Goal: Book appointment/travel/reservation

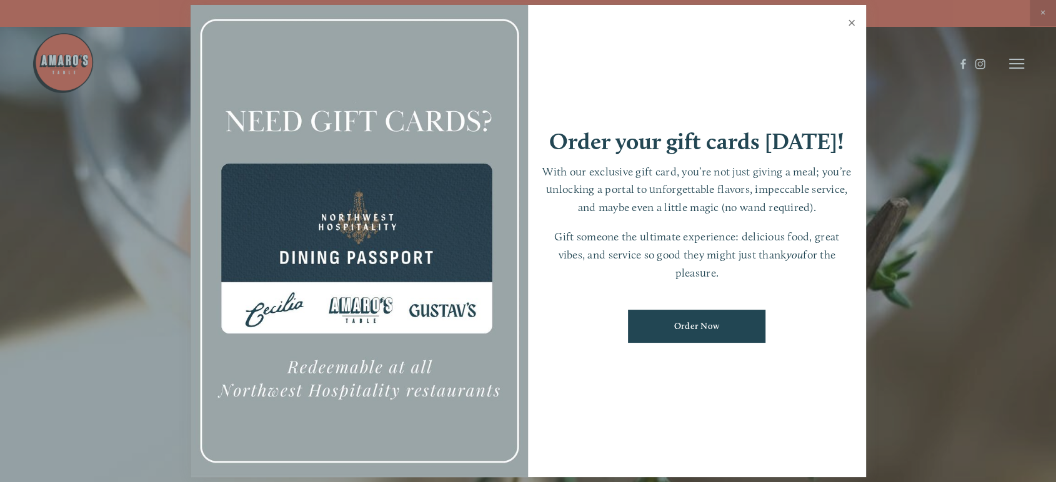
click at [850, 21] on link "Close" at bounding box center [852, 24] width 24 height 35
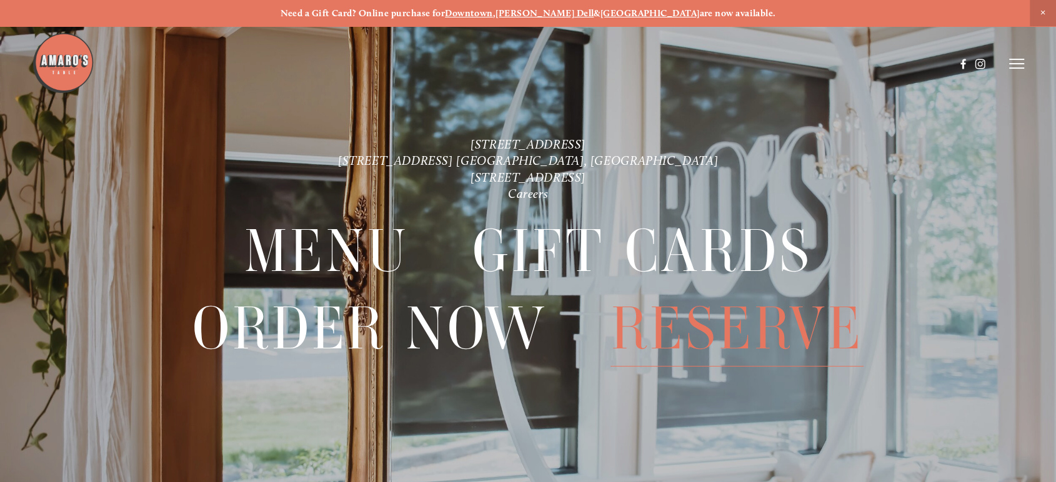
click at [767, 327] on span "Reserve" at bounding box center [736, 329] width 252 height 76
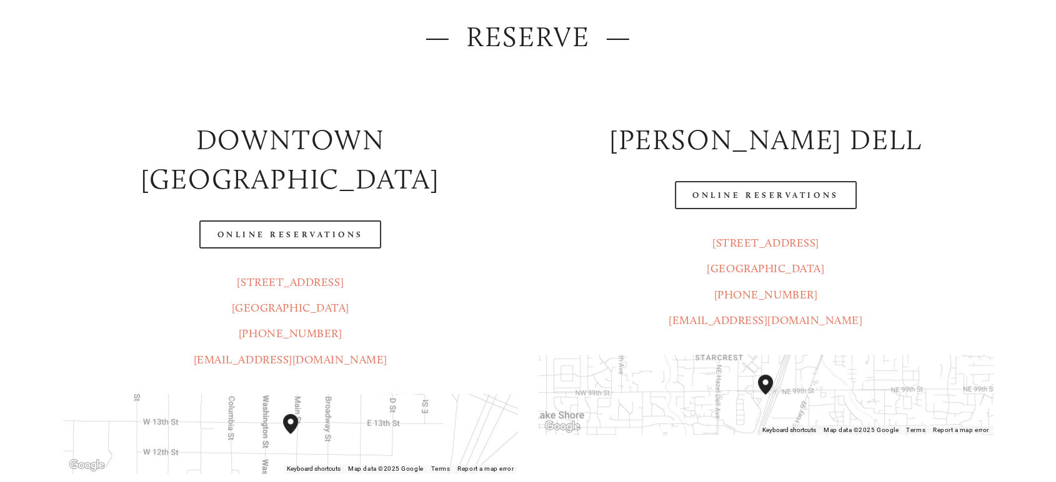
scroll to position [208, 0]
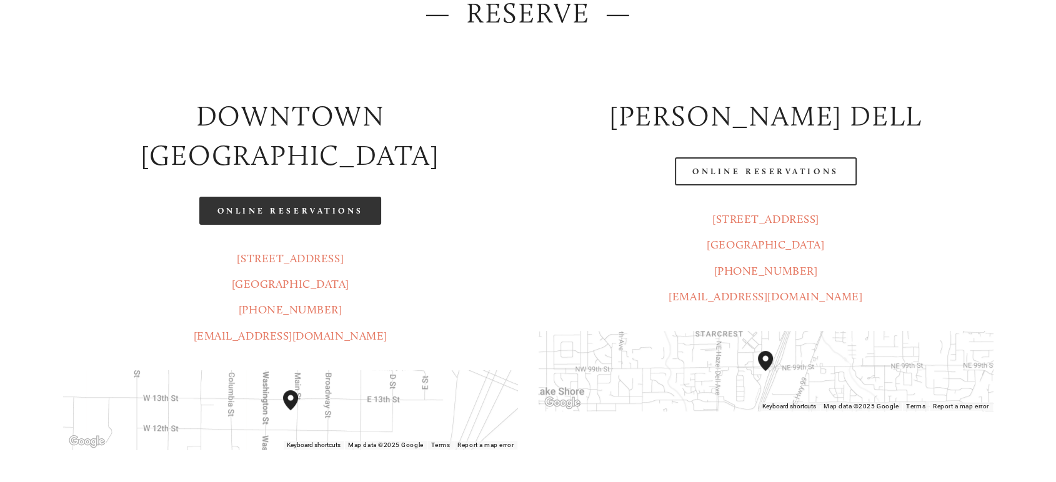
click at [305, 197] on link "Online Reservations" at bounding box center [289, 211] width 181 height 28
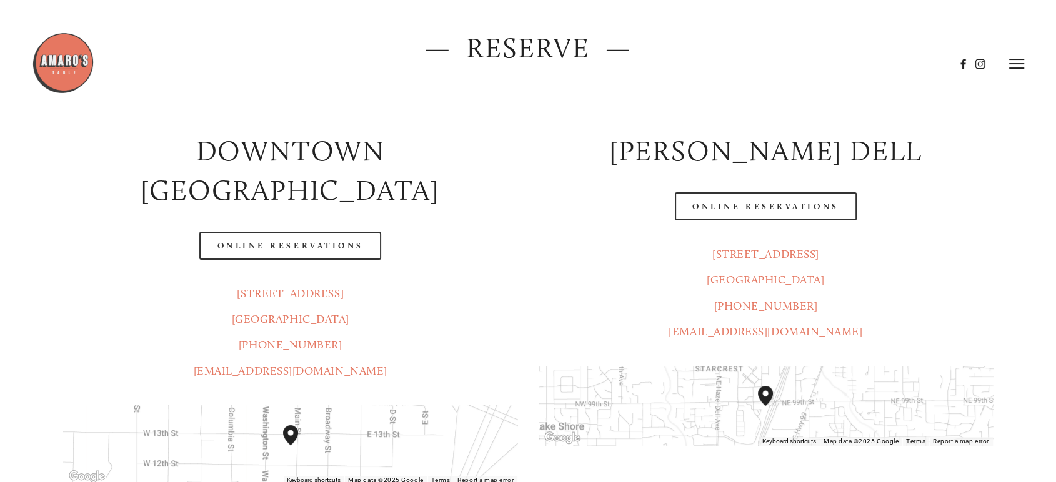
scroll to position [139, 0]
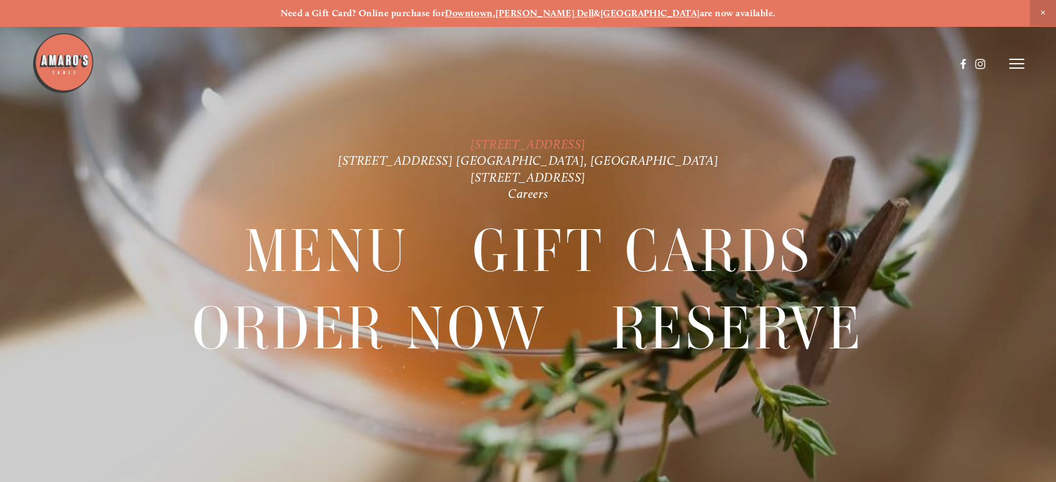
click at [568, 140] on link "[STREET_ADDRESS]" at bounding box center [527, 144] width 115 height 15
click at [1013, 65] on icon at bounding box center [1016, 63] width 15 height 11
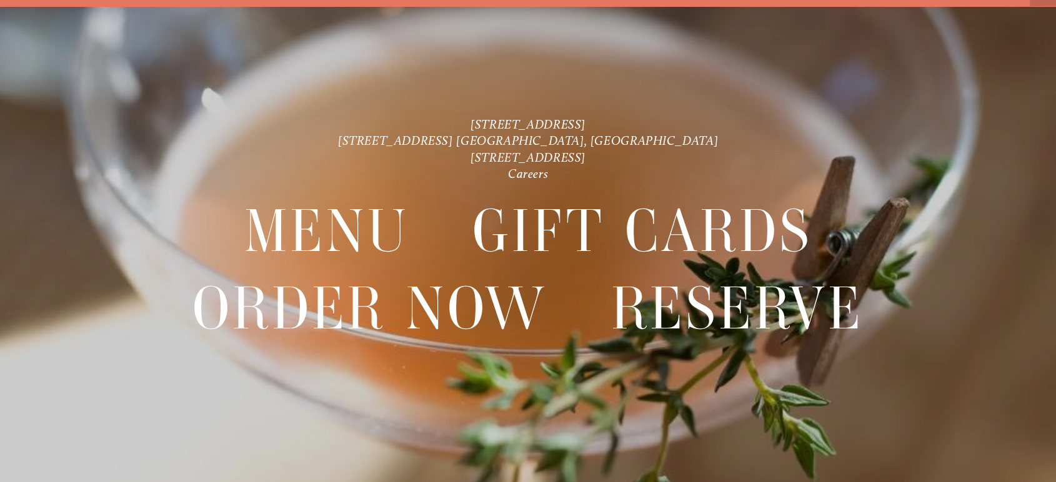
scroll to position [26, 0]
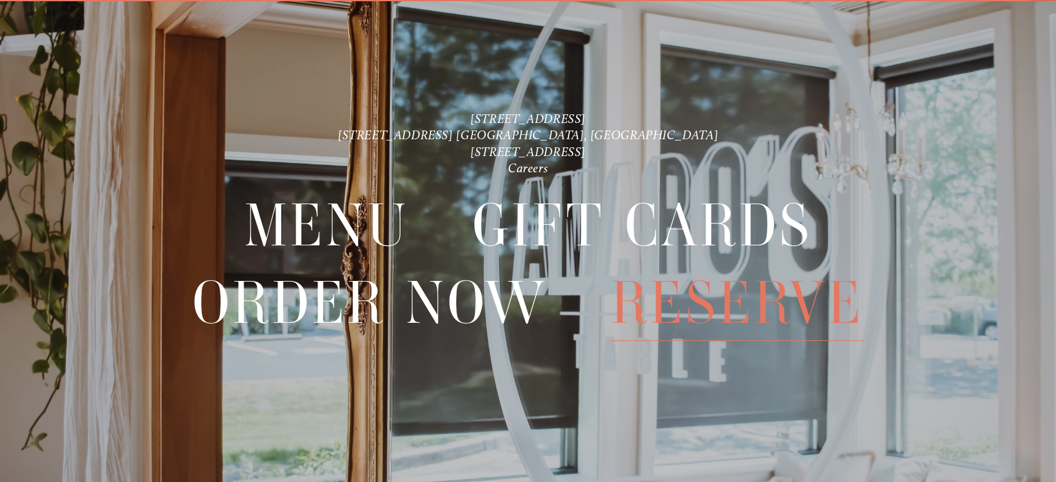
click at [745, 294] on span "Reserve" at bounding box center [736, 303] width 252 height 76
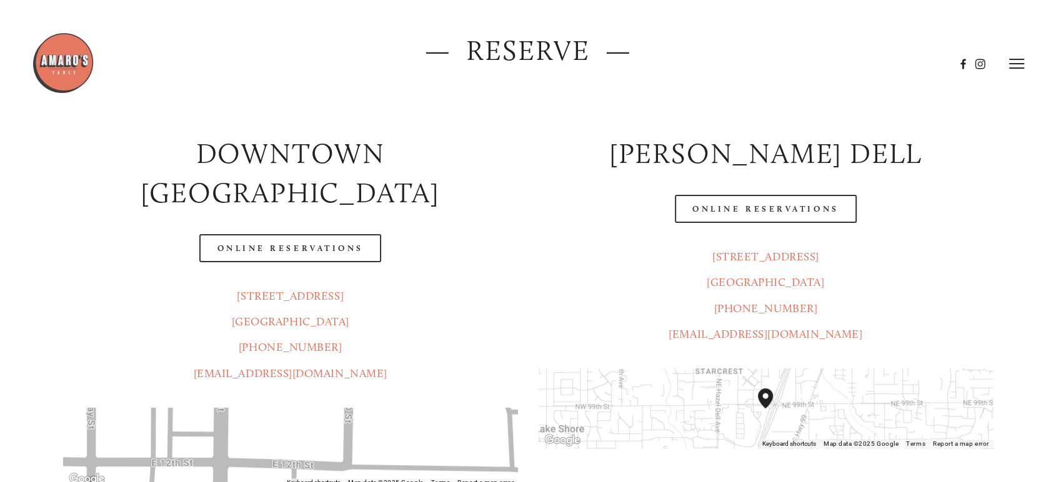
scroll to position [139, 0]
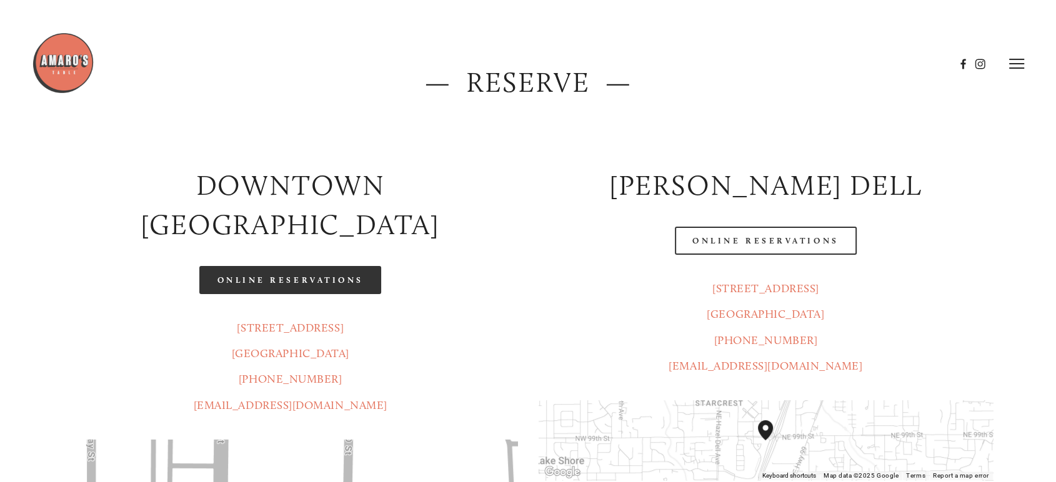
click at [308, 266] on link "Online Reservations" at bounding box center [289, 280] width 181 height 28
